Goal: Information Seeking & Learning: Learn about a topic

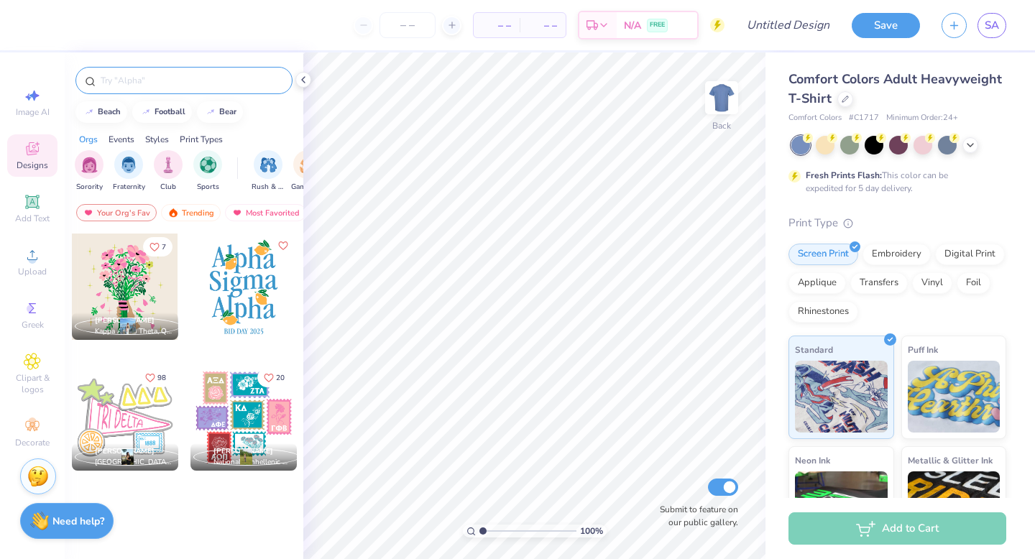
click at [221, 82] on input "text" at bounding box center [191, 80] width 184 height 14
type input "disney"
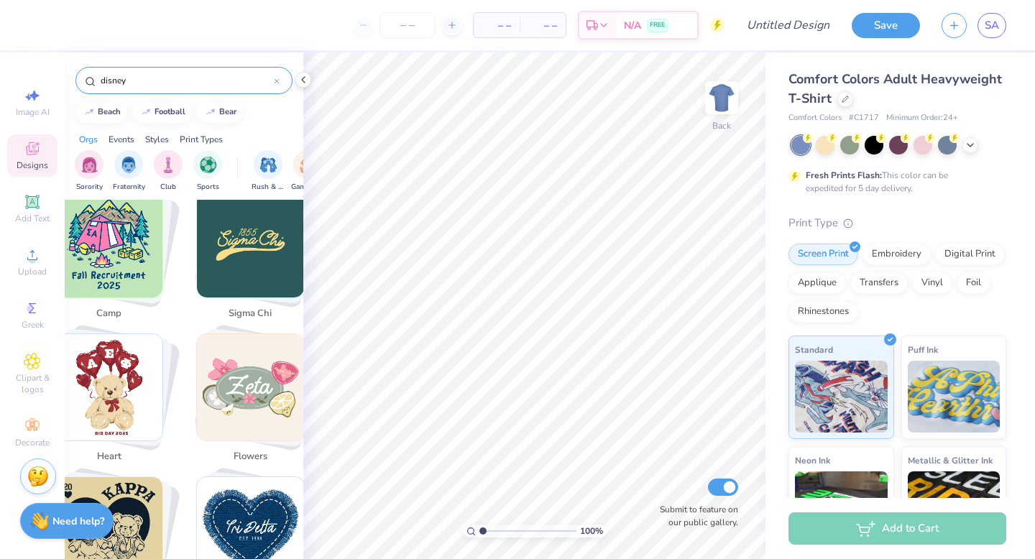
scroll to position [918, 0]
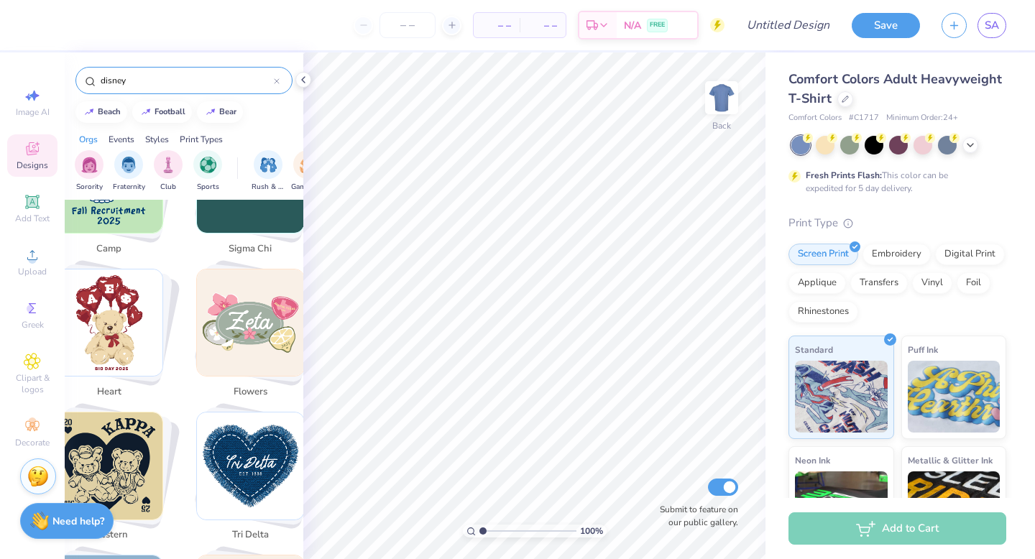
click at [274, 80] on icon at bounding box center [277, 81] width 6 height 6
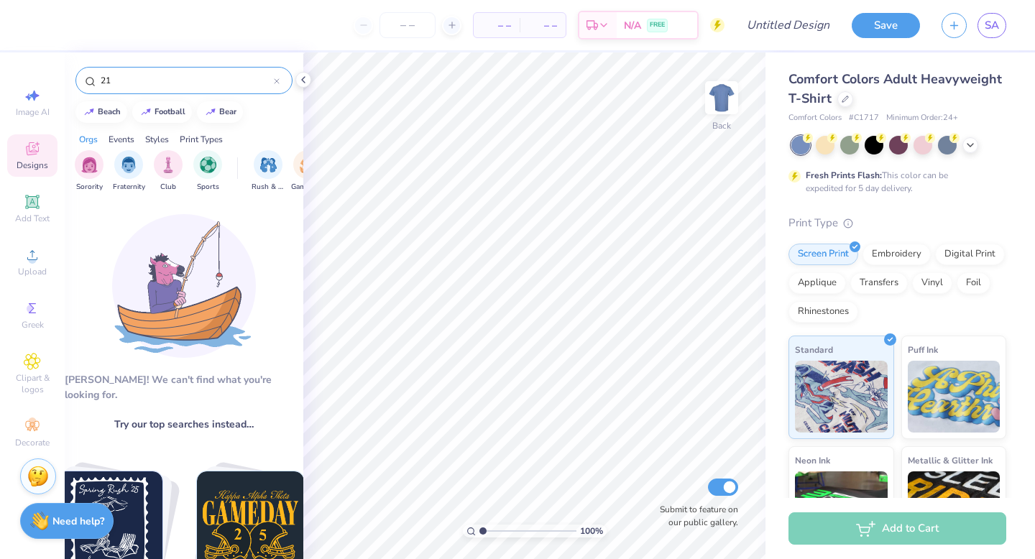
type input "2"
type input "birthday"
